Goal: Information Seeking & Learning: Compare options

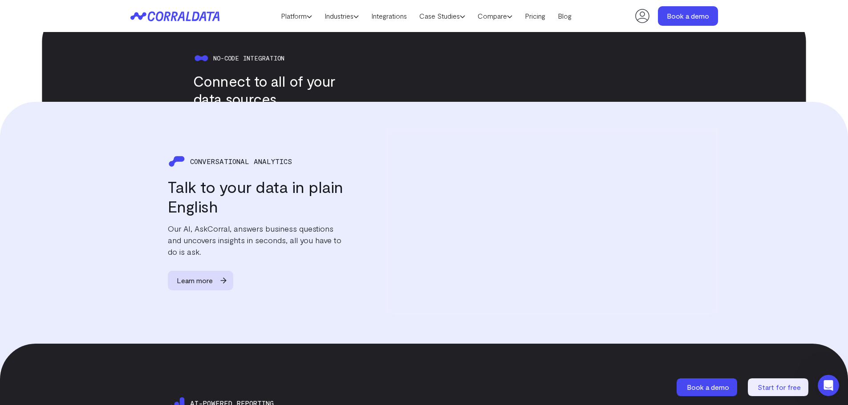
scroll to position [1005, 0]
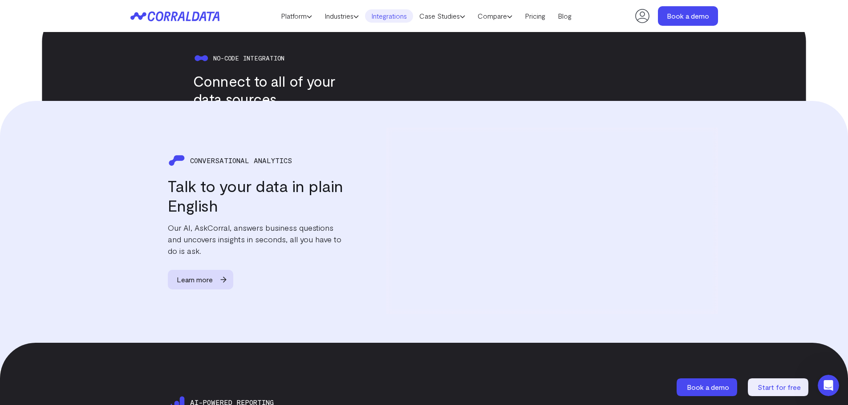
click at [380, 15] on link "Integrations" at bounding box center [389, 15] width 48 height 13
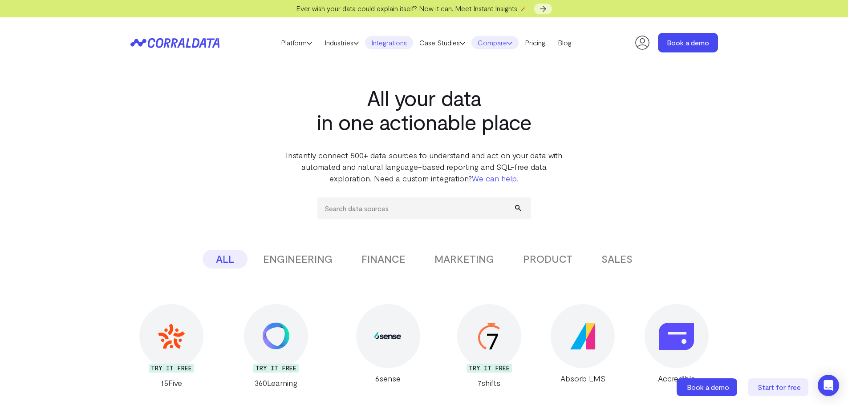
click at [502, 49] on link "Compare" at bounding box center [494, 42] width 47 height 13
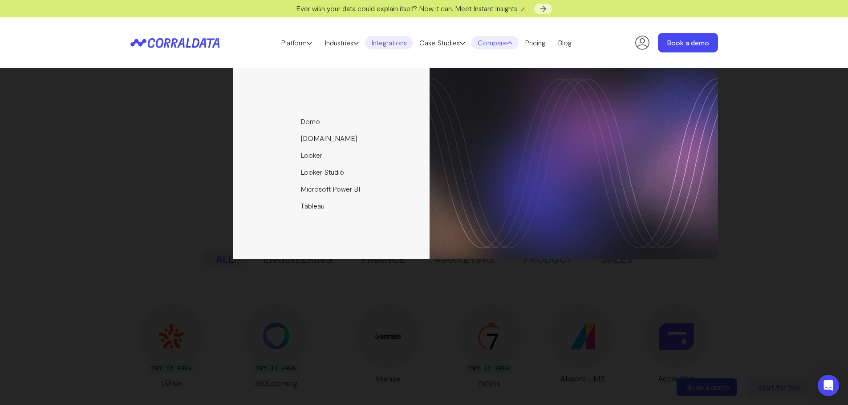
click at [502, 49] on link "Compare" at bounding box center [494, 42] width 47 height 13
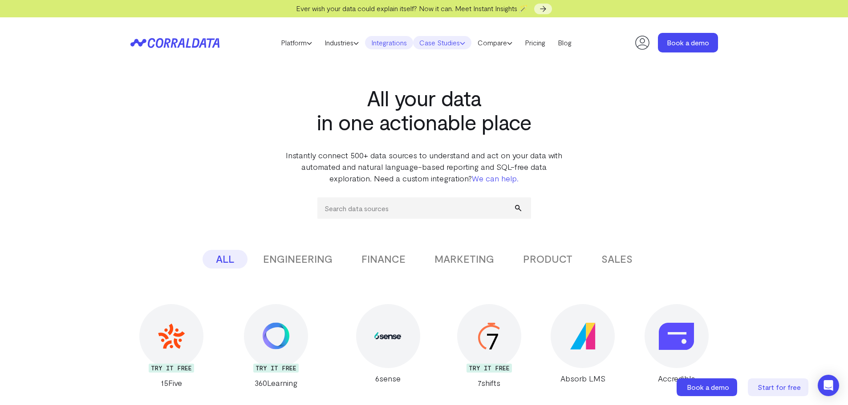
click at [464, 41] on icon at bounding box center [462, 42] width 5 height 5
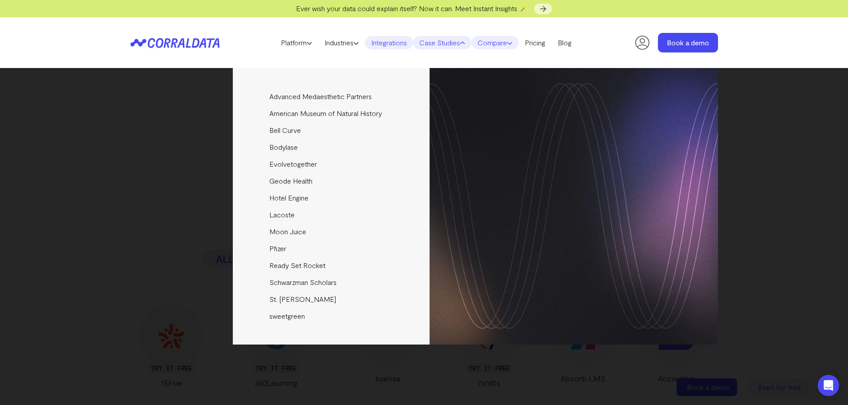
click at [496, 41] on link "Compare" at bounding box center [494, 42] width 47 height 13
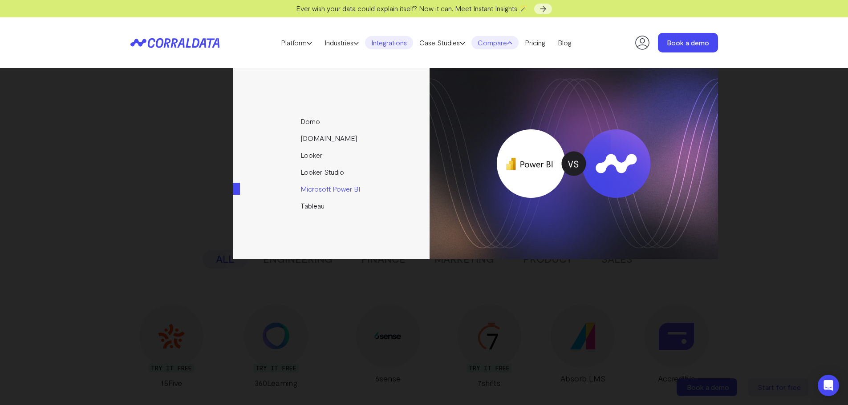
click at [321, 190] on link "Microsoft Power BI" at bounding box center [332, 189] width 198 height 17
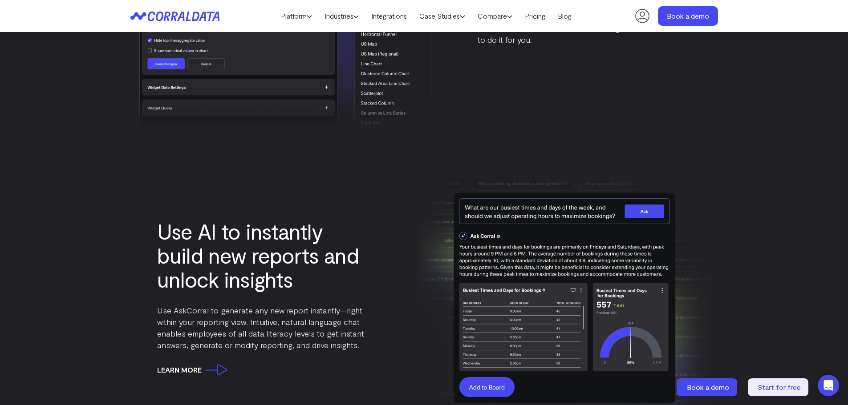
scroll to position [2385, 0]
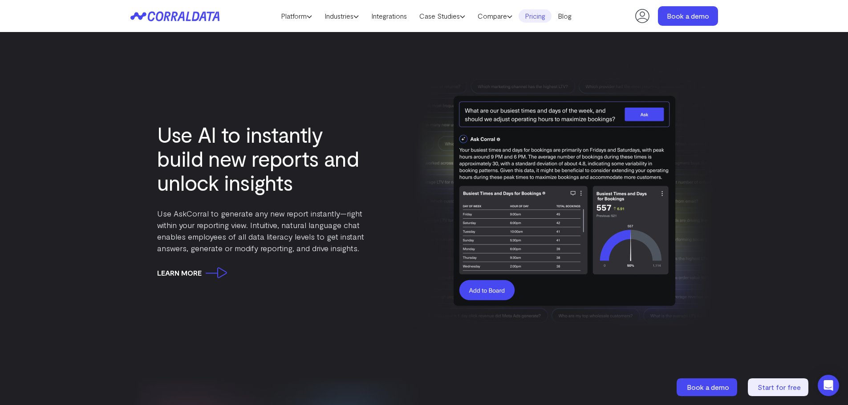
click at [541, 16] on link "Pricing" at bounding box center [534, 15] width 33 height 13
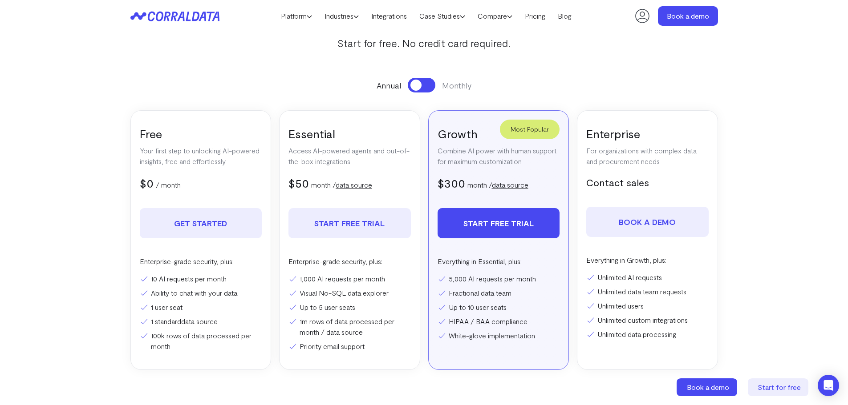
scroll to position [115, 0]
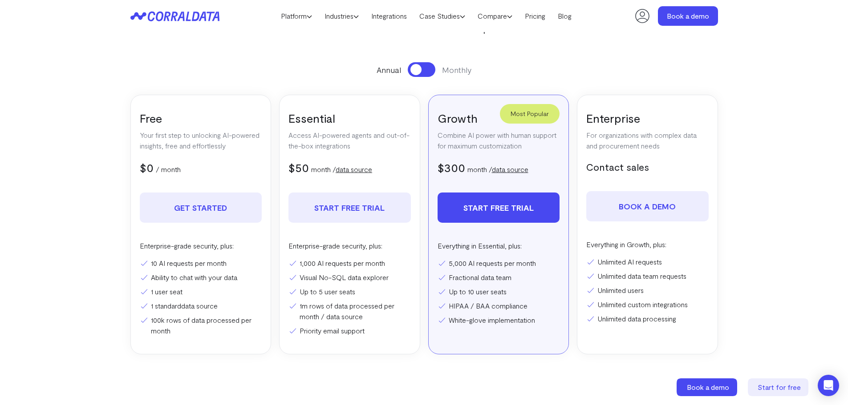
click at [425, 74] on button at bounding box center [422, 69] width 28 height 15
click at [425, 72] on span at bounding box center [426, 69] width 11 height 11
click at [425, 72] on button at bounding box center [422, 69] width 28 height 15
click at [425, 72] on span at bounding box center [426, 69] width 11 height 11
click at [425, 72] on button at bounding box center [422, 69] width 28 height 15
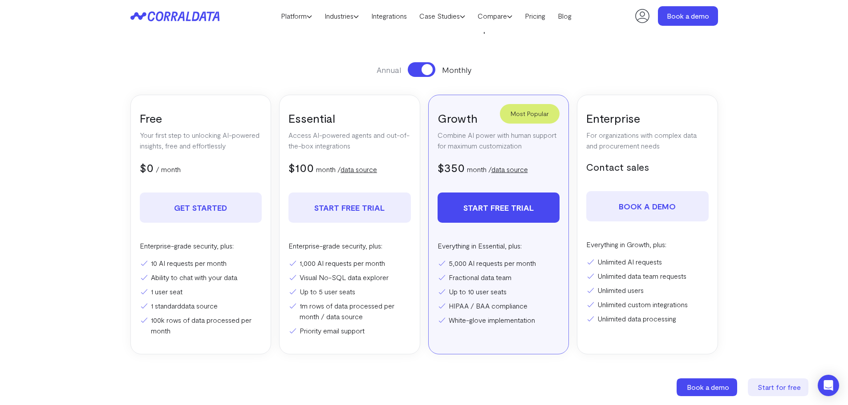
click at [425, 72] on span at bounding box center [426, 69] width 11 height 11
click at [425, 72] on button at bounding box center [422, 69] width 28 height 15
click at [425, 72] on span at bounding box center [426, 69] width 11 height 11
click at [298, 18] on link "Platform" at bounding box center [297, 15] width 44 height 13
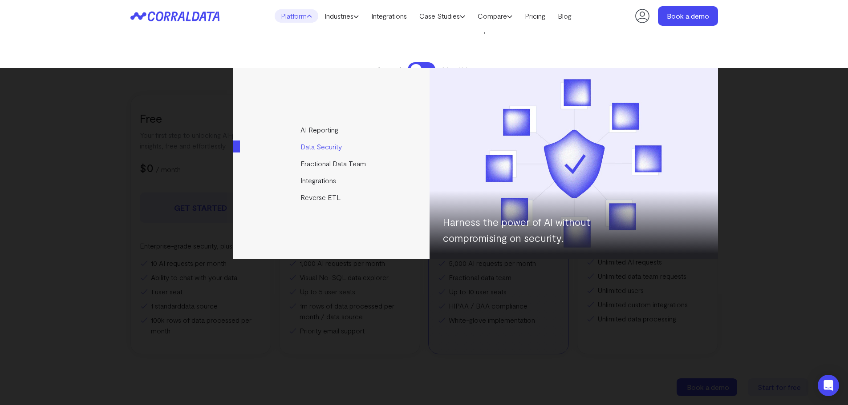
click at [322, 144] on link "Data Security" at bounding box center [332, 146] width 198 height 17
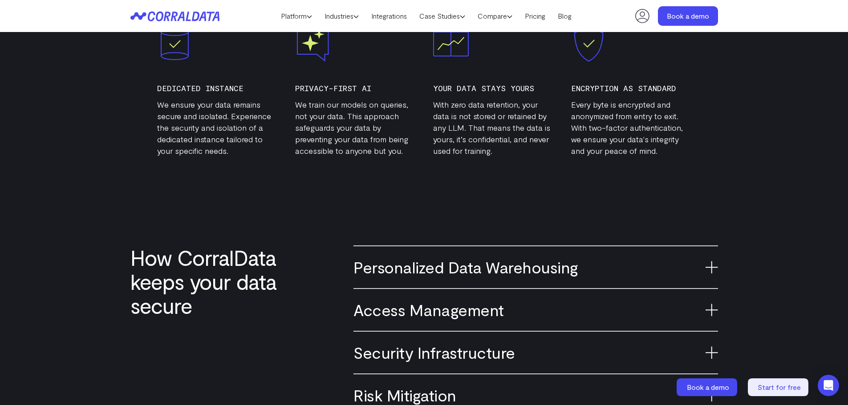
scroll to position [471, 0]
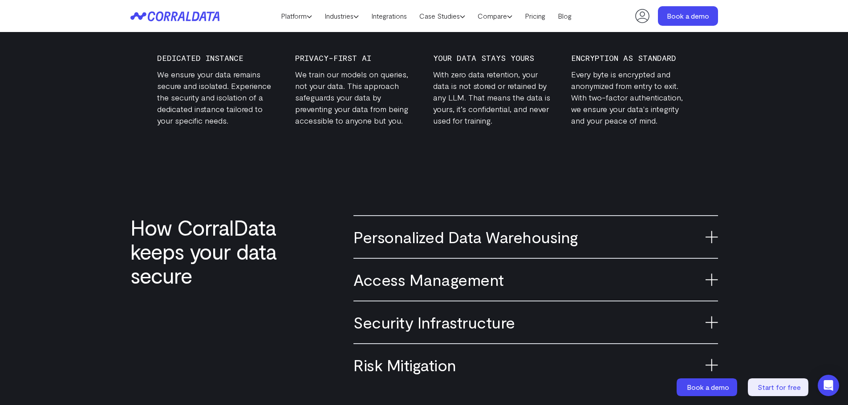
click at [440, 231] on h3 "Personalized Data Warehousing" at bounding box center [535, 237] width 364 height 20
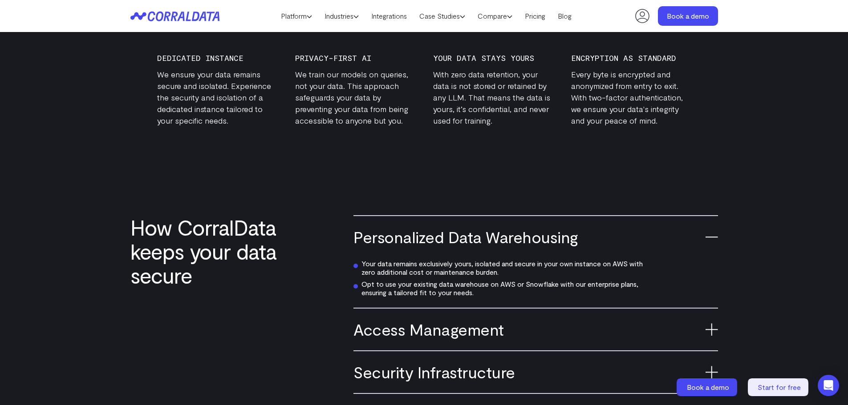
scroll to position [515, 0]
